Goal: Information Seeking & Learning: Learn about a topic

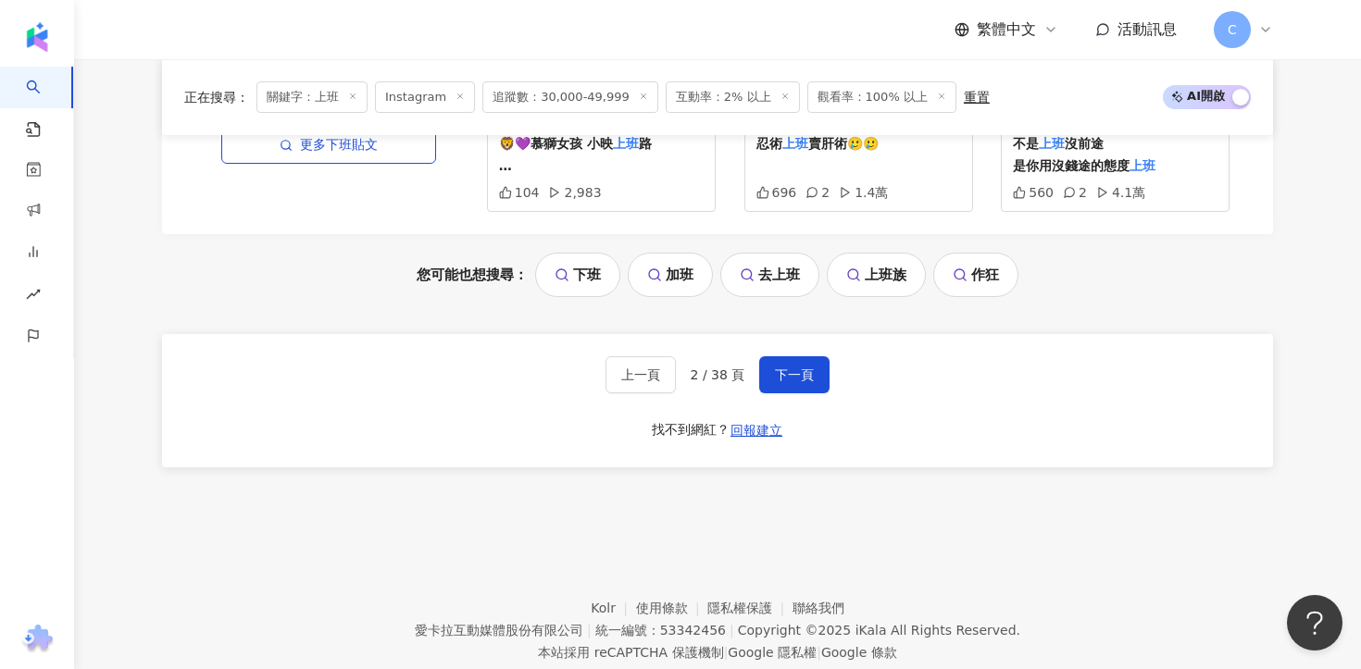
scroll to position [4048, 0]
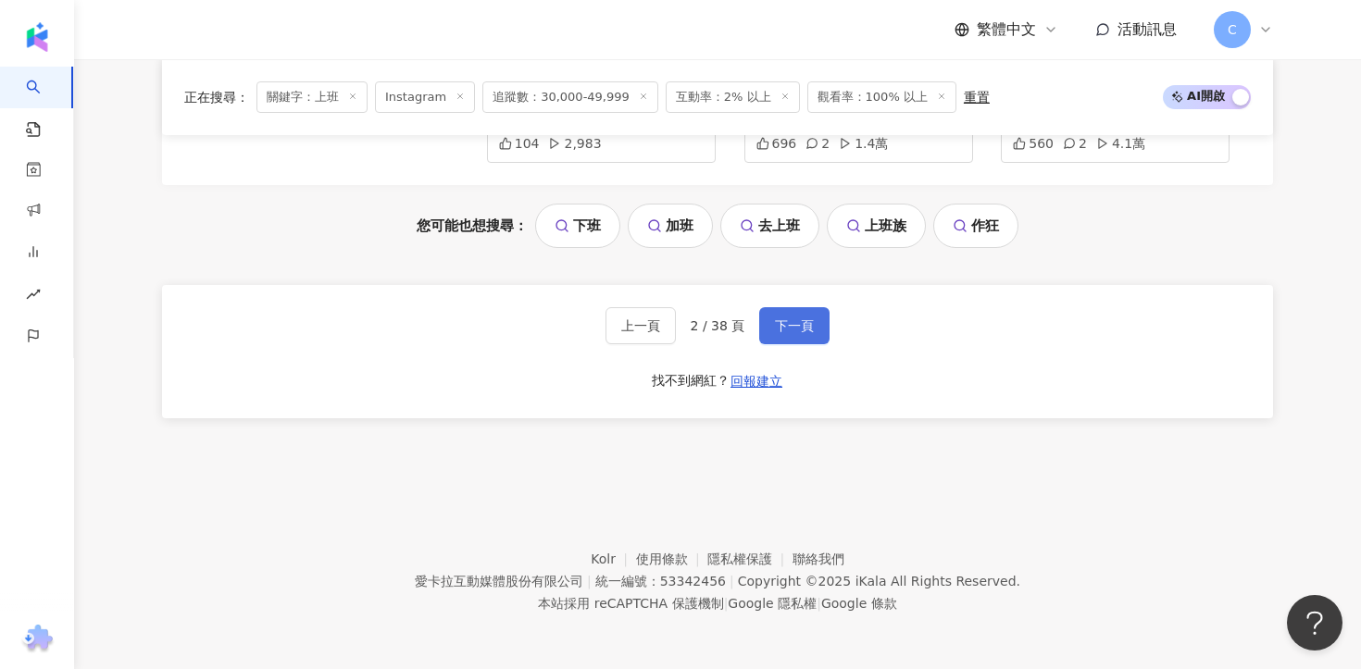
click at [813, 317] on button "下一頁" at bounding box center [794, 325] width 70 height 37
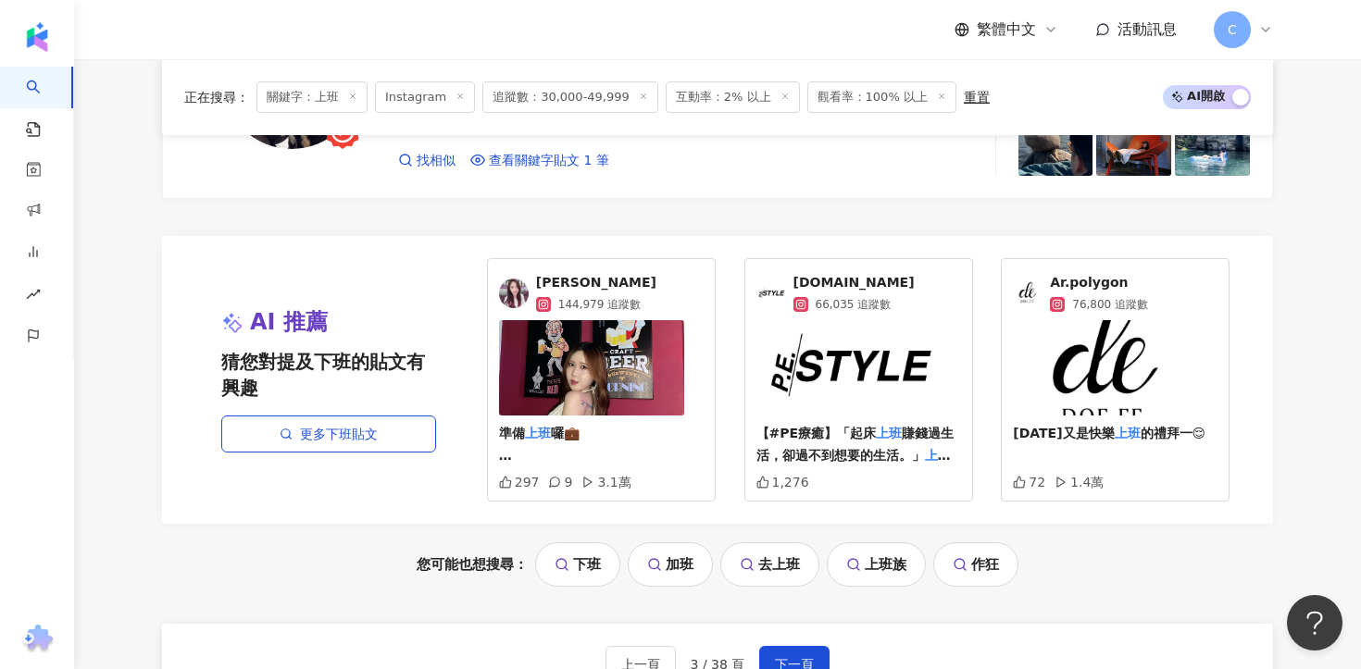
scroll to position [3938, 0]
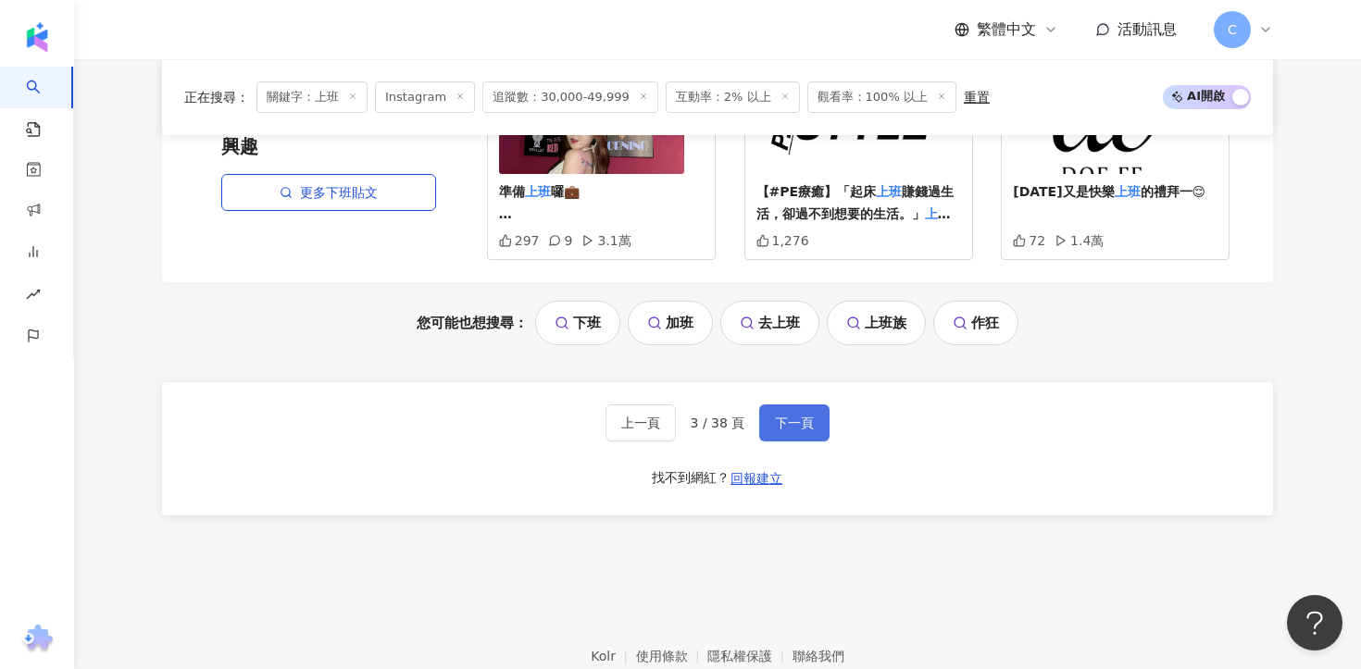
click at [790, 419] on span "下一頁" at bounding box center [794, 423] width 39 height 15
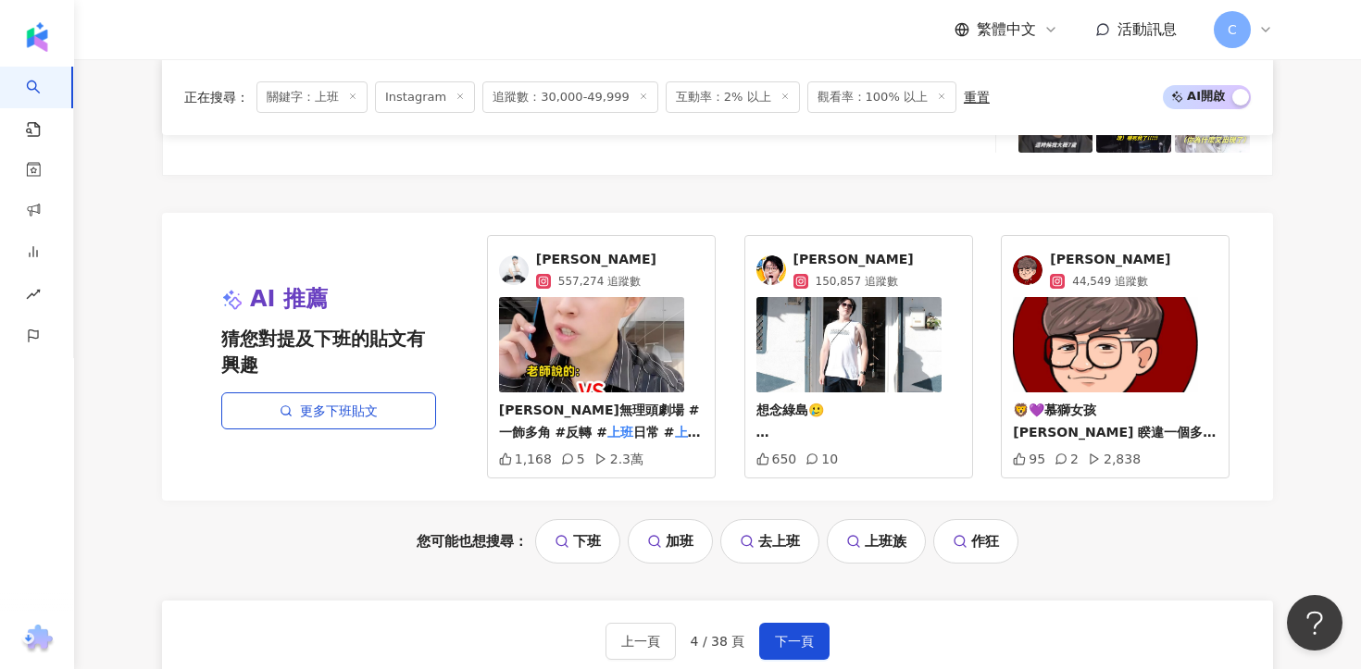
scroll to position [4035, 0]
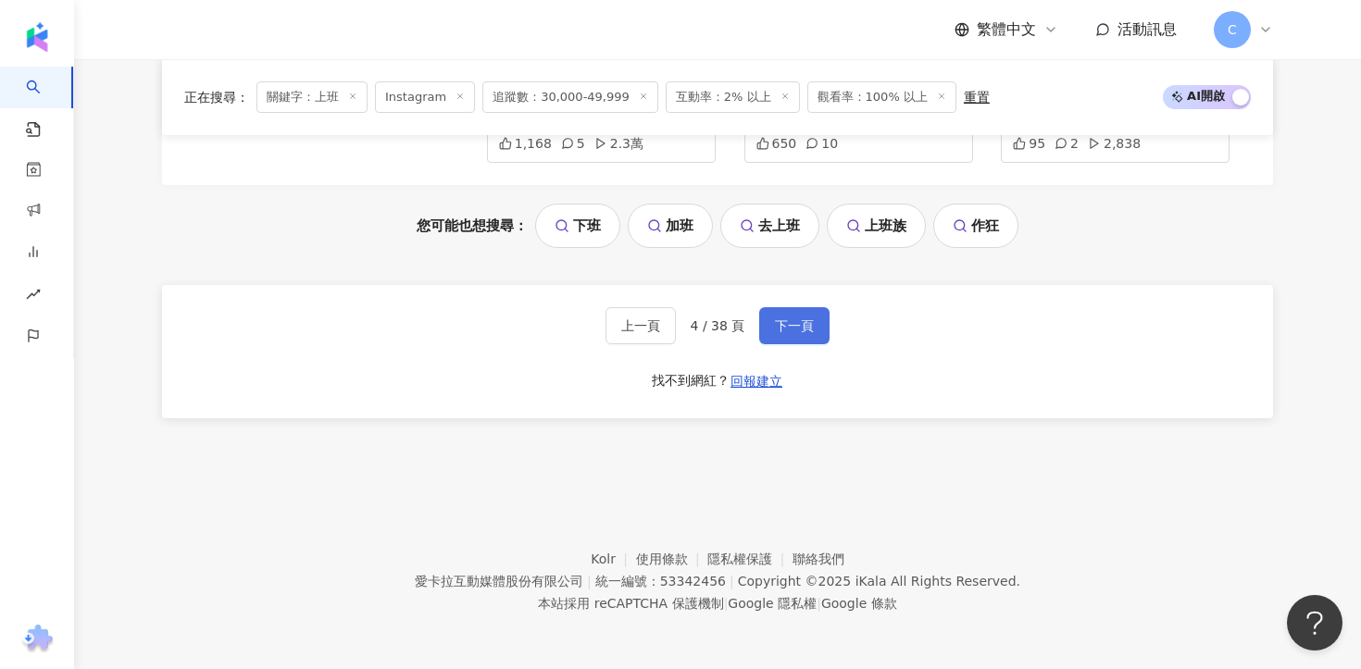
click at [813, 322] on button "下一頁" at bounding box center [794, 325] width 70 height 37
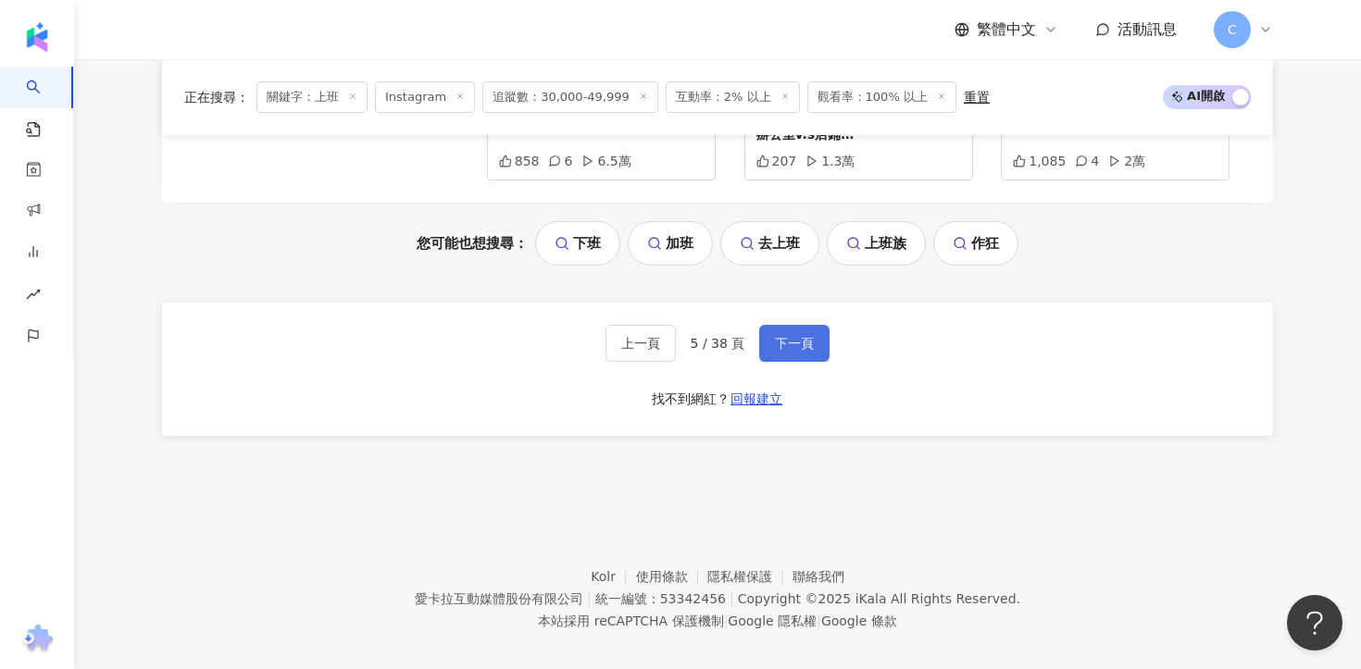
click at [795, 325] on button "下一頁" at bounding box center [794, 343] width 70 height 37
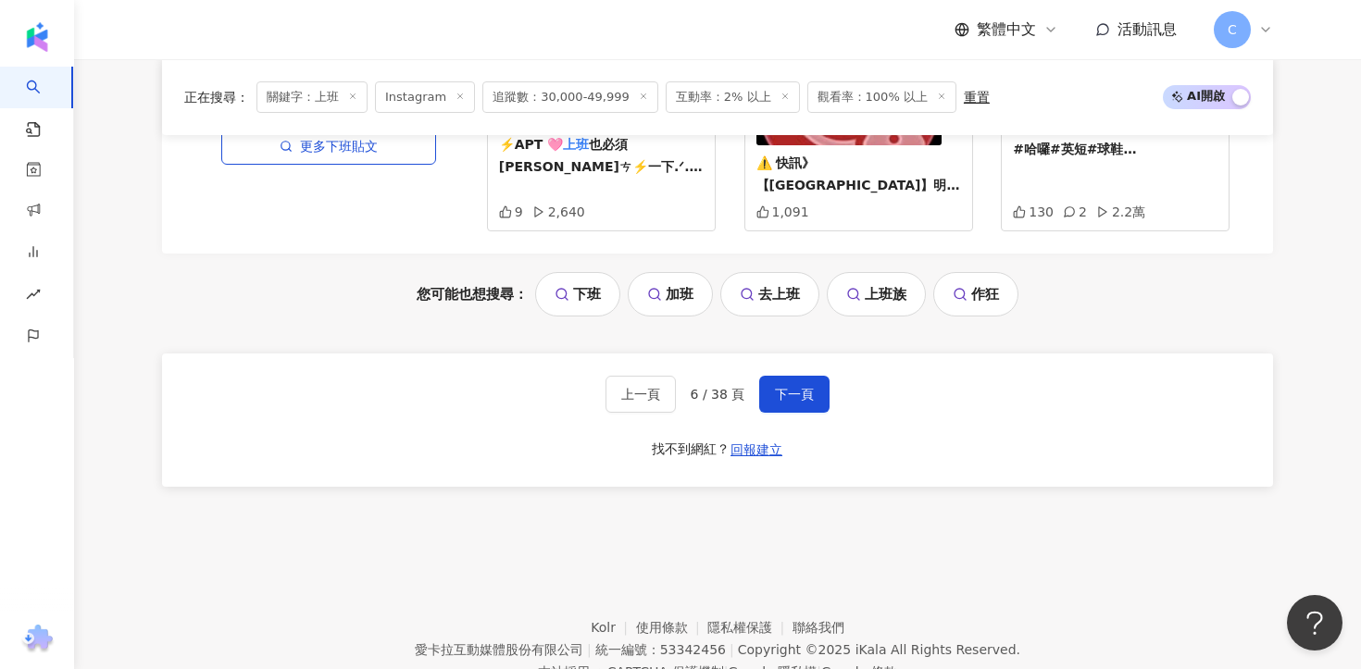
scroll to position [4053, 0]
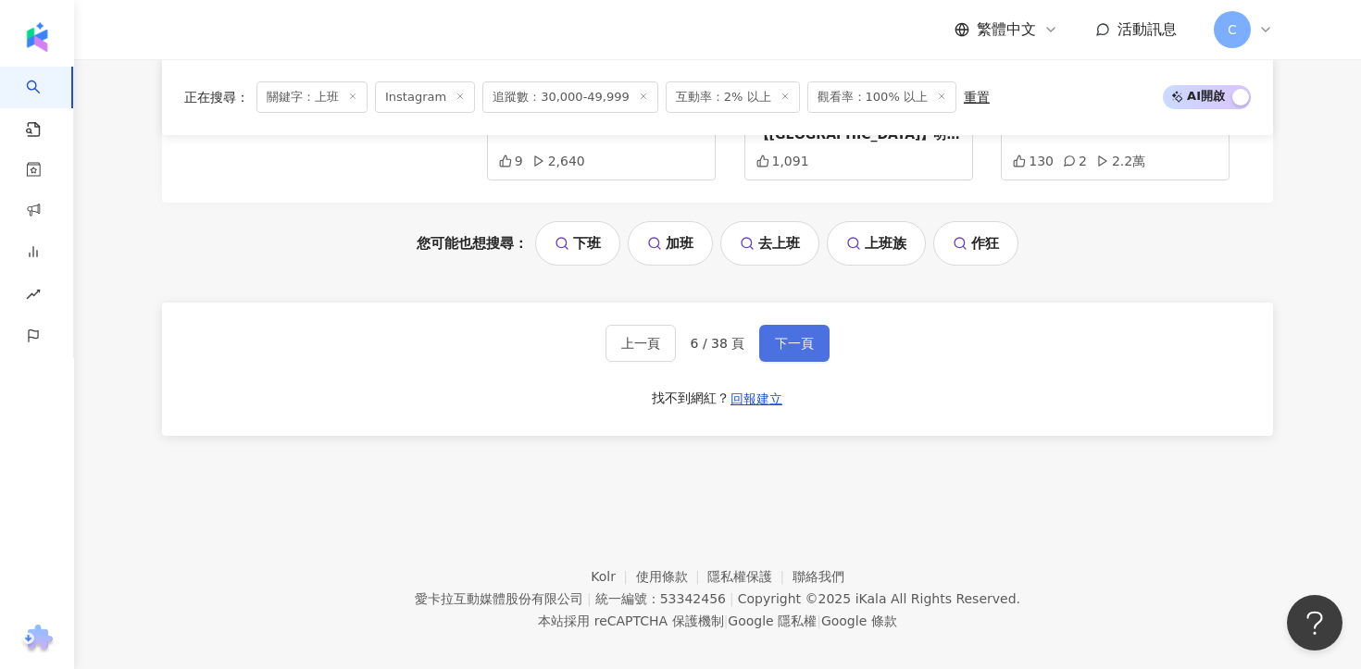
click at [798, 336] on span "下一頁" at bounding box center [794, 343] width 39 height 15
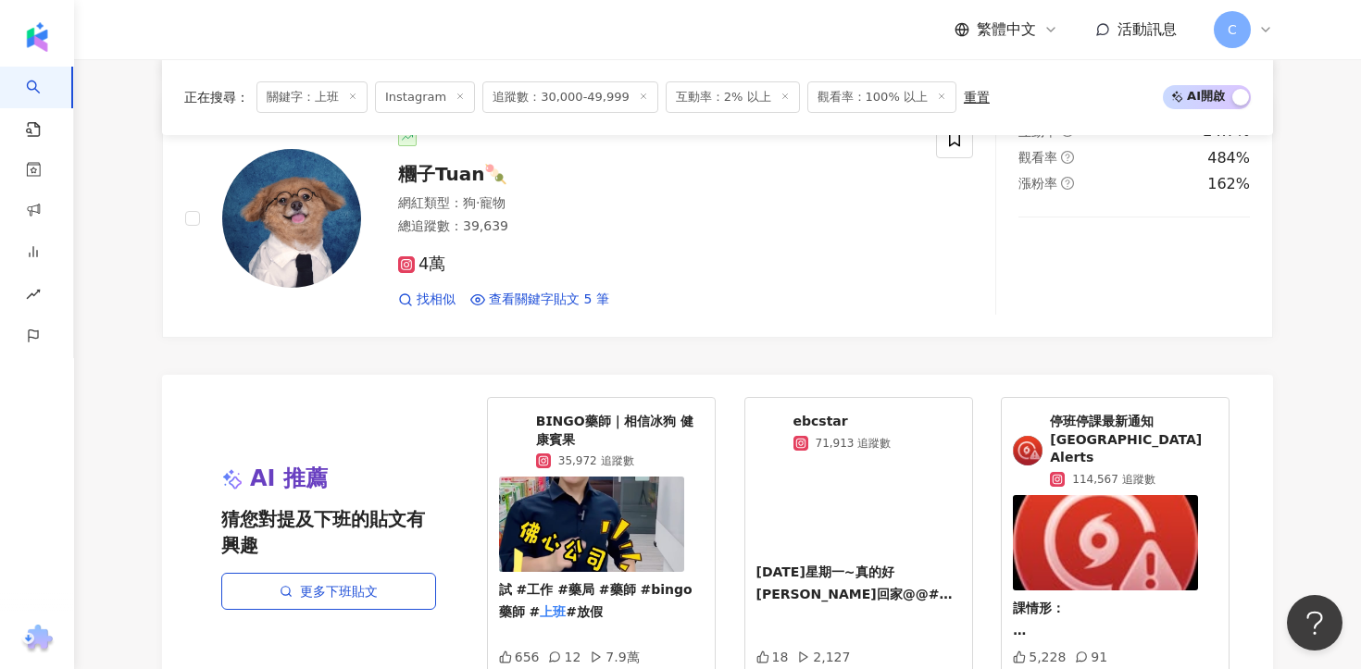
scroll to position [3909, 0]
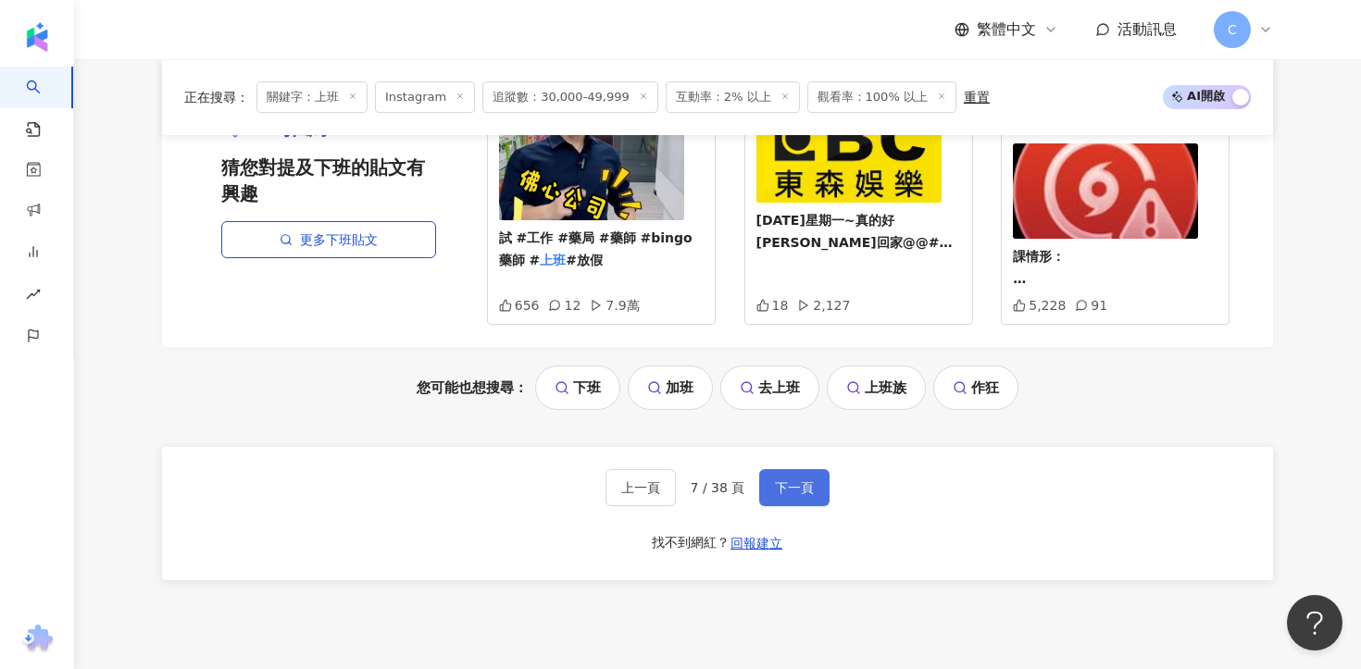
click at [786, 481] on span "下一頁" at bounding box center [794, 488] width 39 height 15
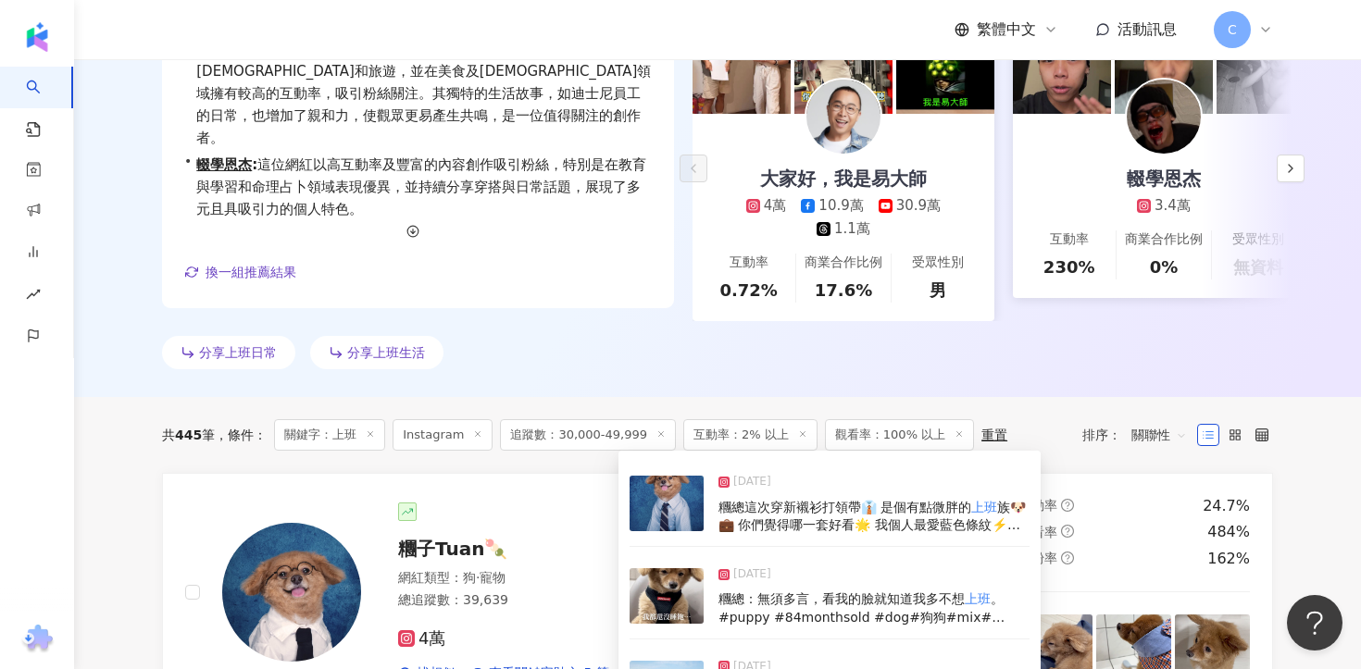
scroll to position [82, 0]
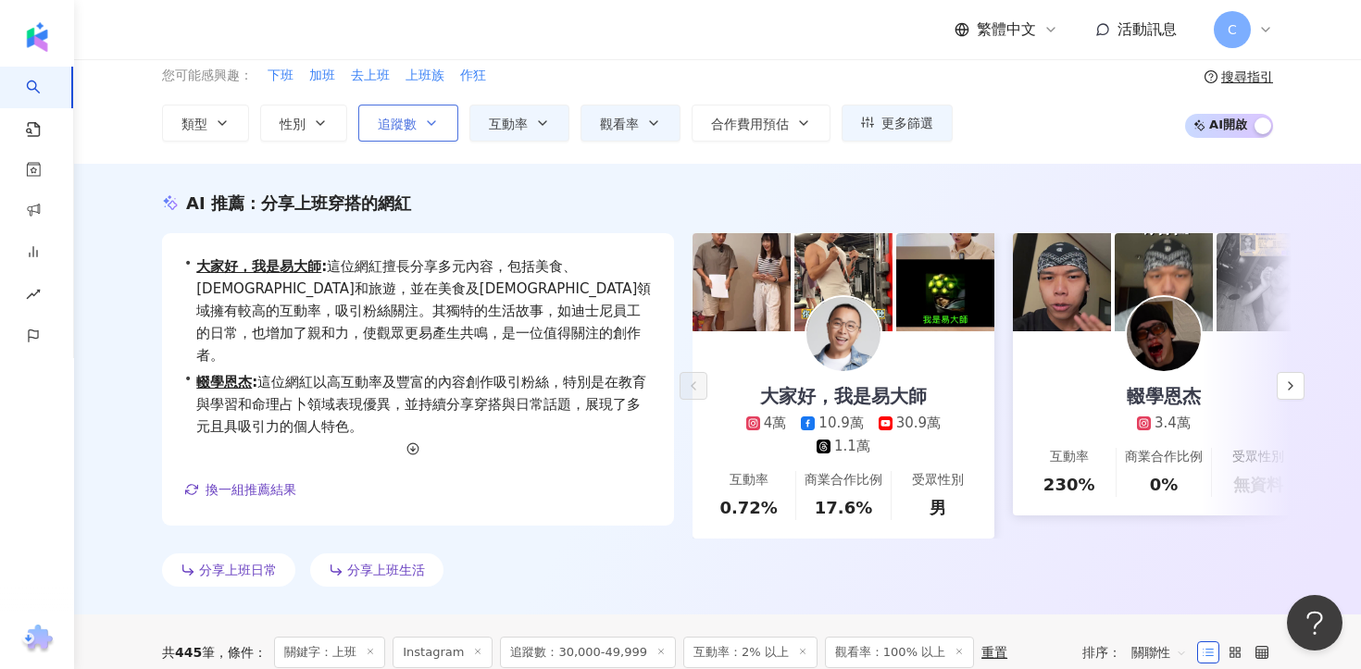
click at [418, 124] on button "追蹤數" at bounding box center [408, 123] width 100 height 37
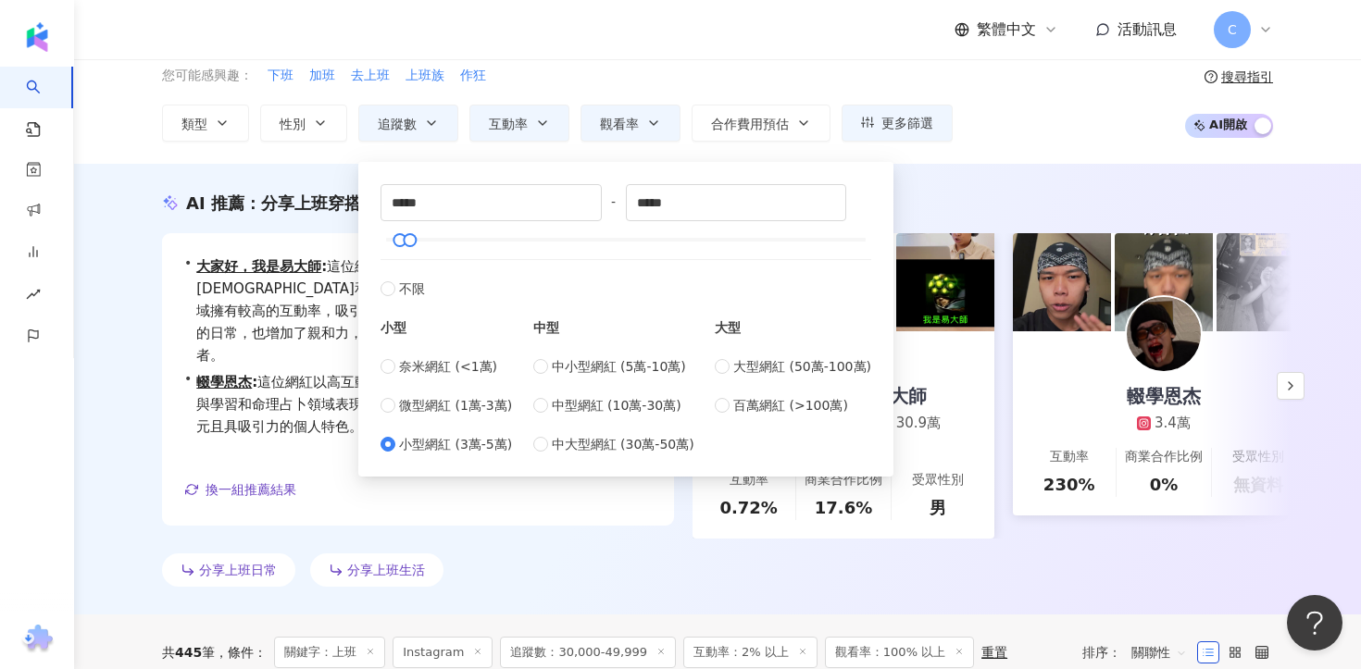
type input "*****"
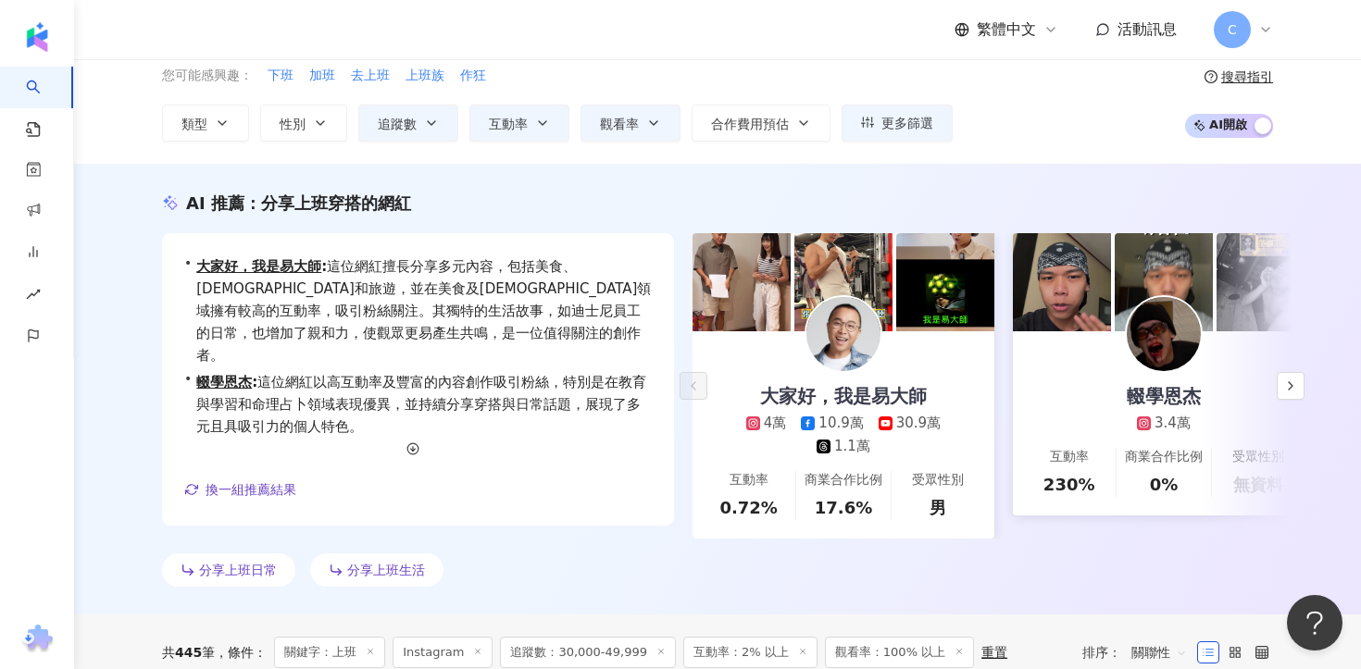
click at [692, 76] on div "您可能感興趣： 下班 加班 去上班 上班族 作狂" at bounding box center [557, 76] width 791 height 20
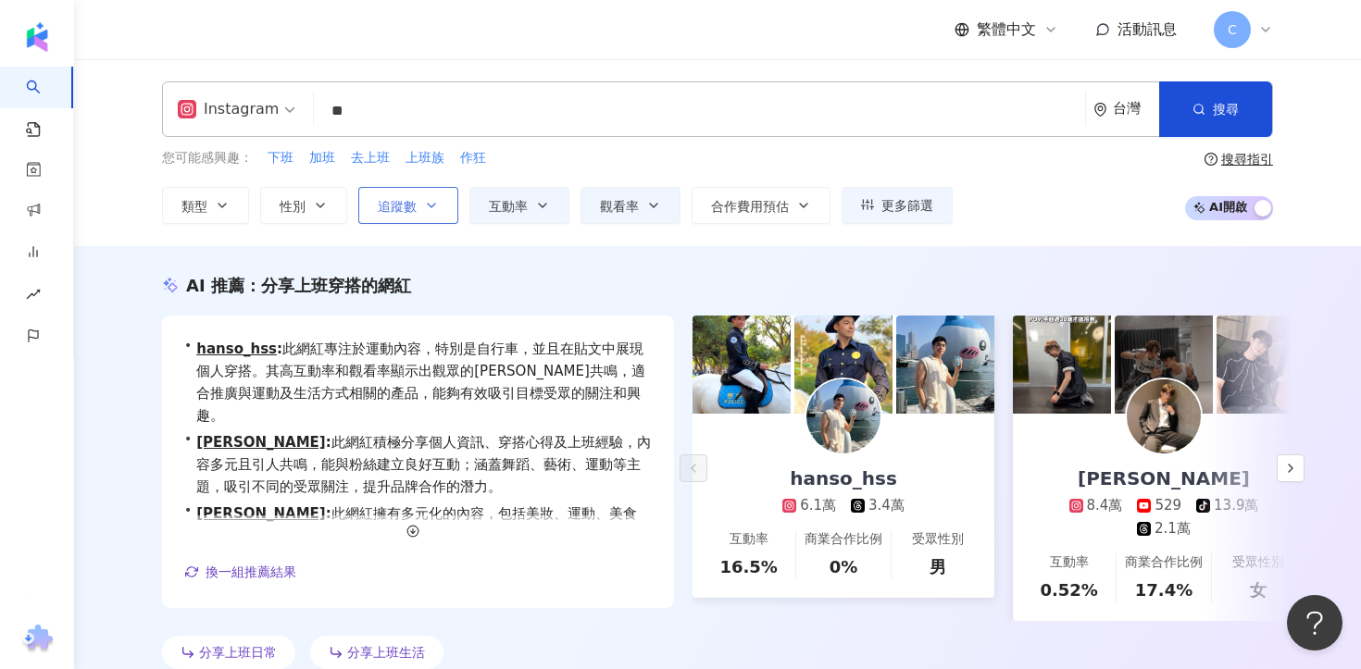
click at [418, 201] on button "追蹤數" at bounding box center [408, 205] width 100 height 37
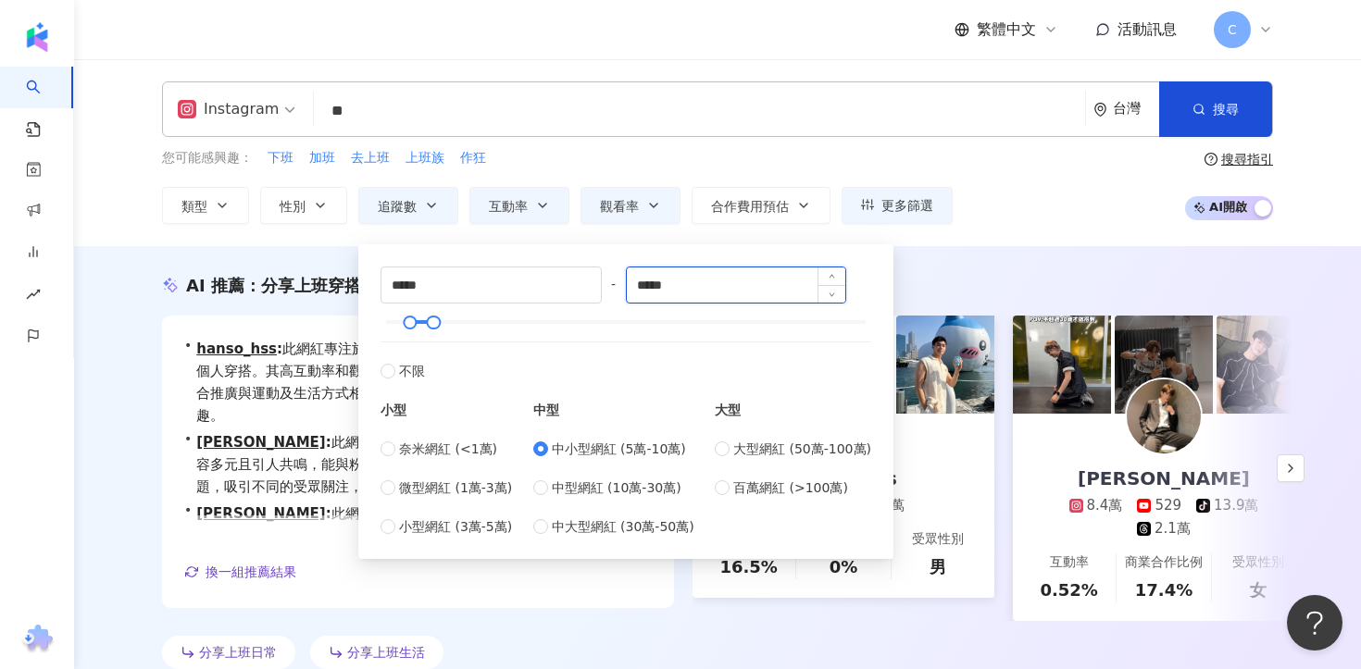
click at [651, 288] on input "*****" at bounding box center [736, 285] width 219 height 35
type input "*****"
click at [954, 250] on div "AI 推薦 ： 分享上班穿搭的網紅 • hanso_hss : 此網紅專注於運動內容，特別是自行車，並且在貼文中展現個人穿搭。其高互動率和觀看率顯示出觀眾的[…" at bounding box center [717, 471] width 1287 height 451
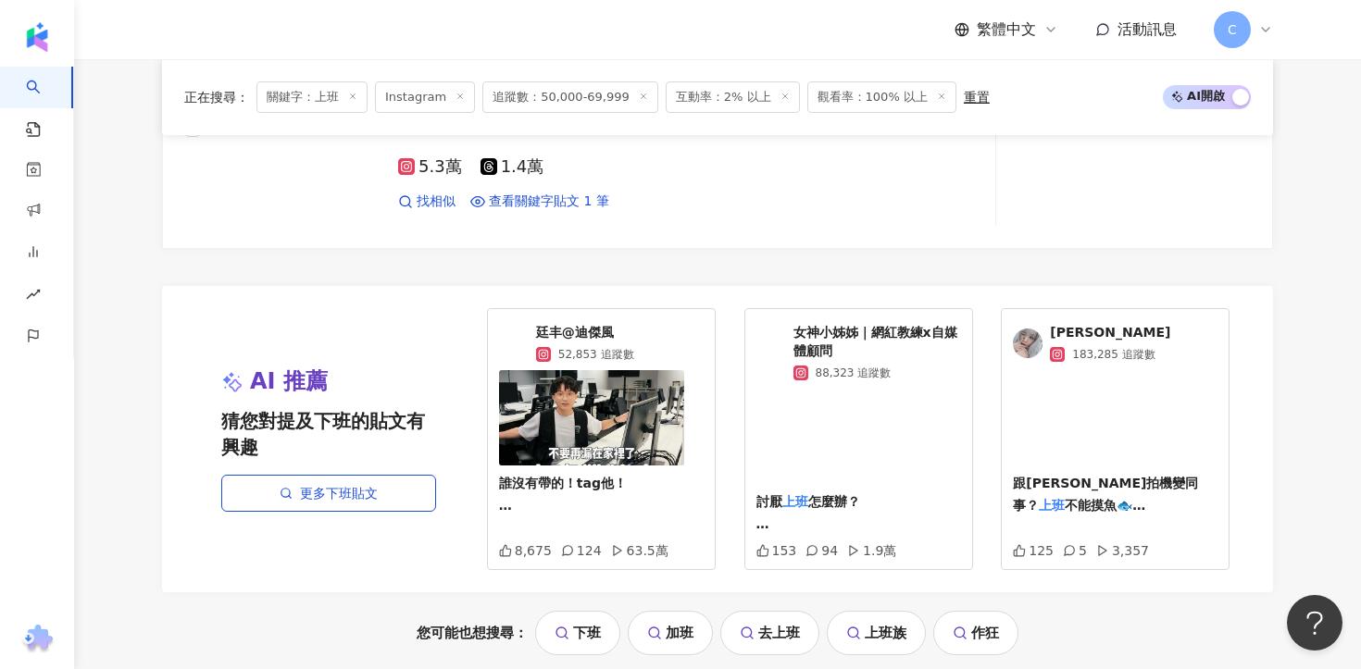
scroll to position [4046, 0]
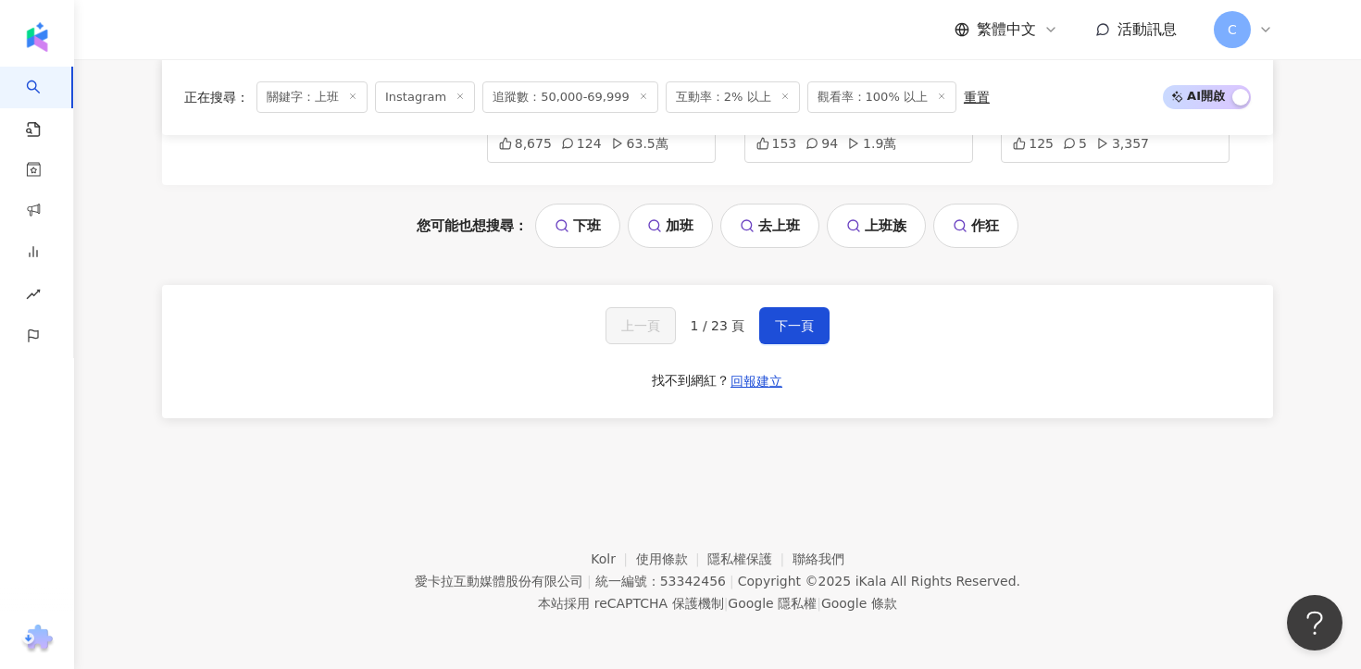
click at [838, 329] on div "上一頁 1 / 23 頁 下一頁 找不到網紅？ 回報建立" at bounding box center [717, 351] width 1111 height 133
click at [808, 326] on span "下一頁" at bounding box center [794, 325] width 39 height 15
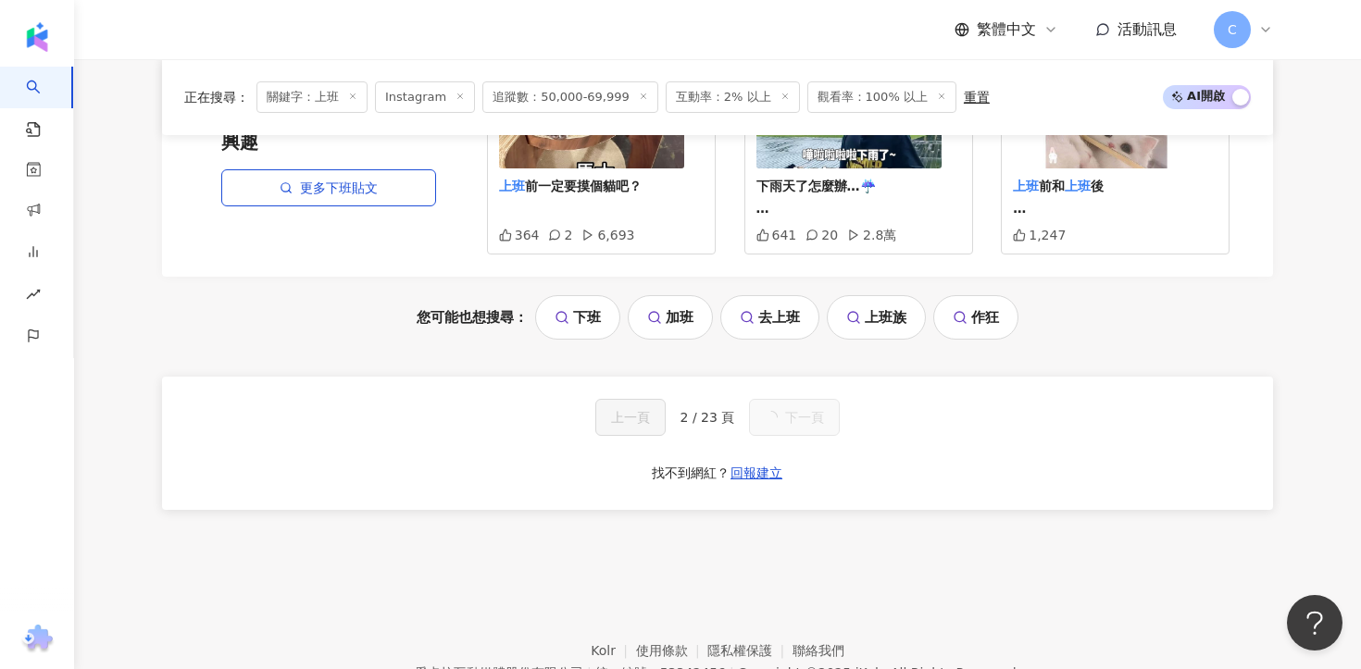
scroll to position [2005, 0]
